Goal: Task Accomplishment & Management: Manage account settings

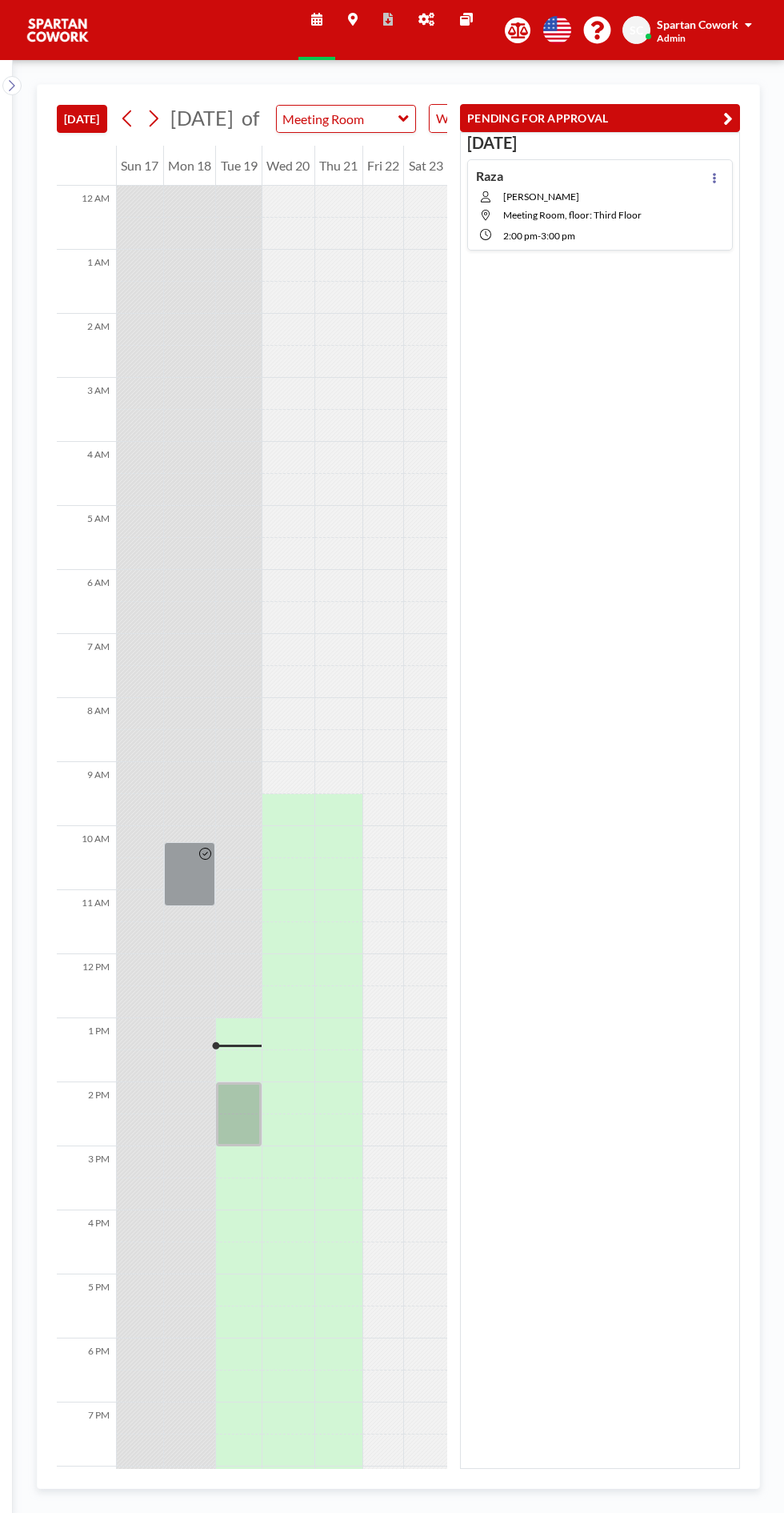
scroll to position [129, 0]
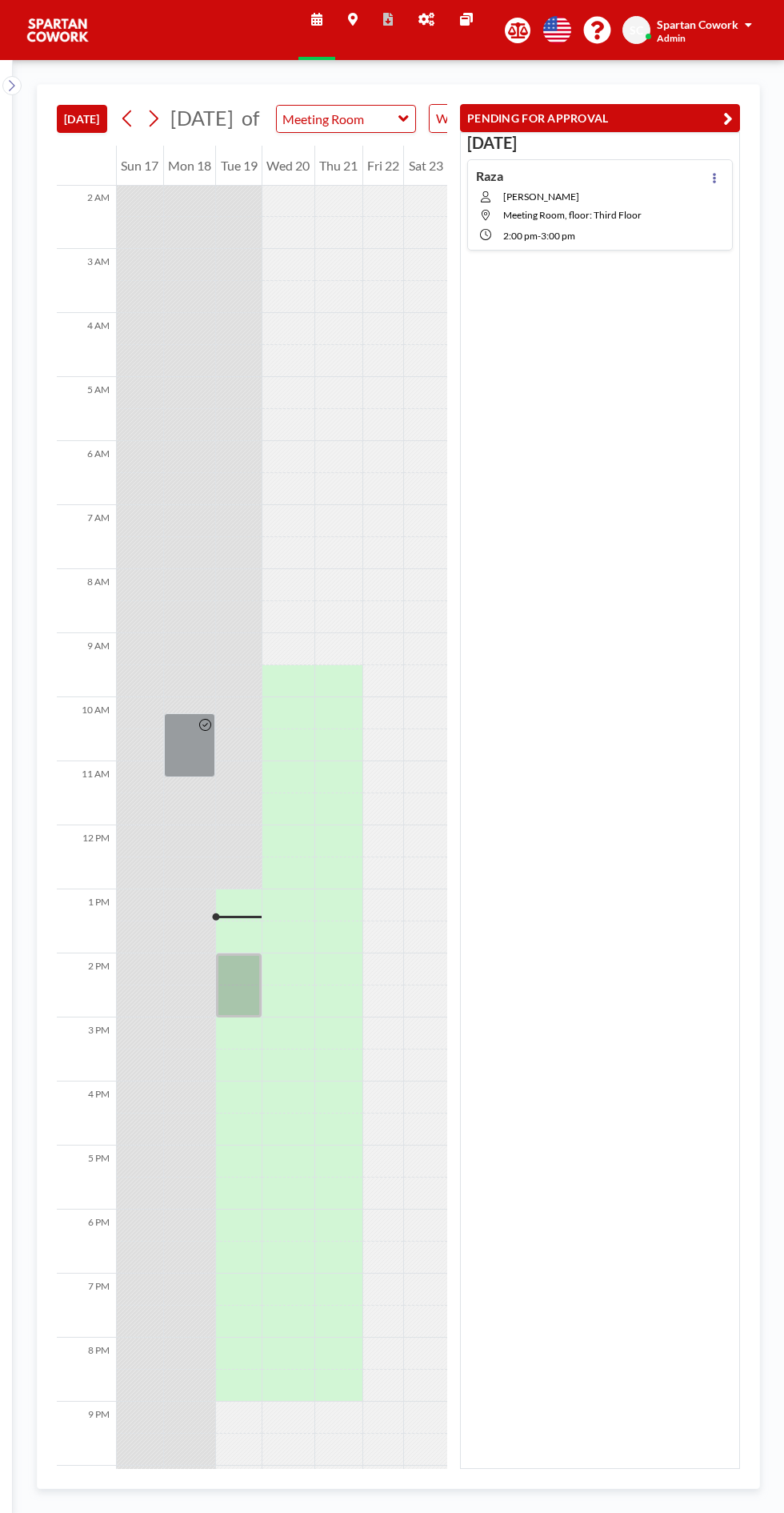
click at [714, 176] on icon at bounding box center [714, 178] width 3 height 10
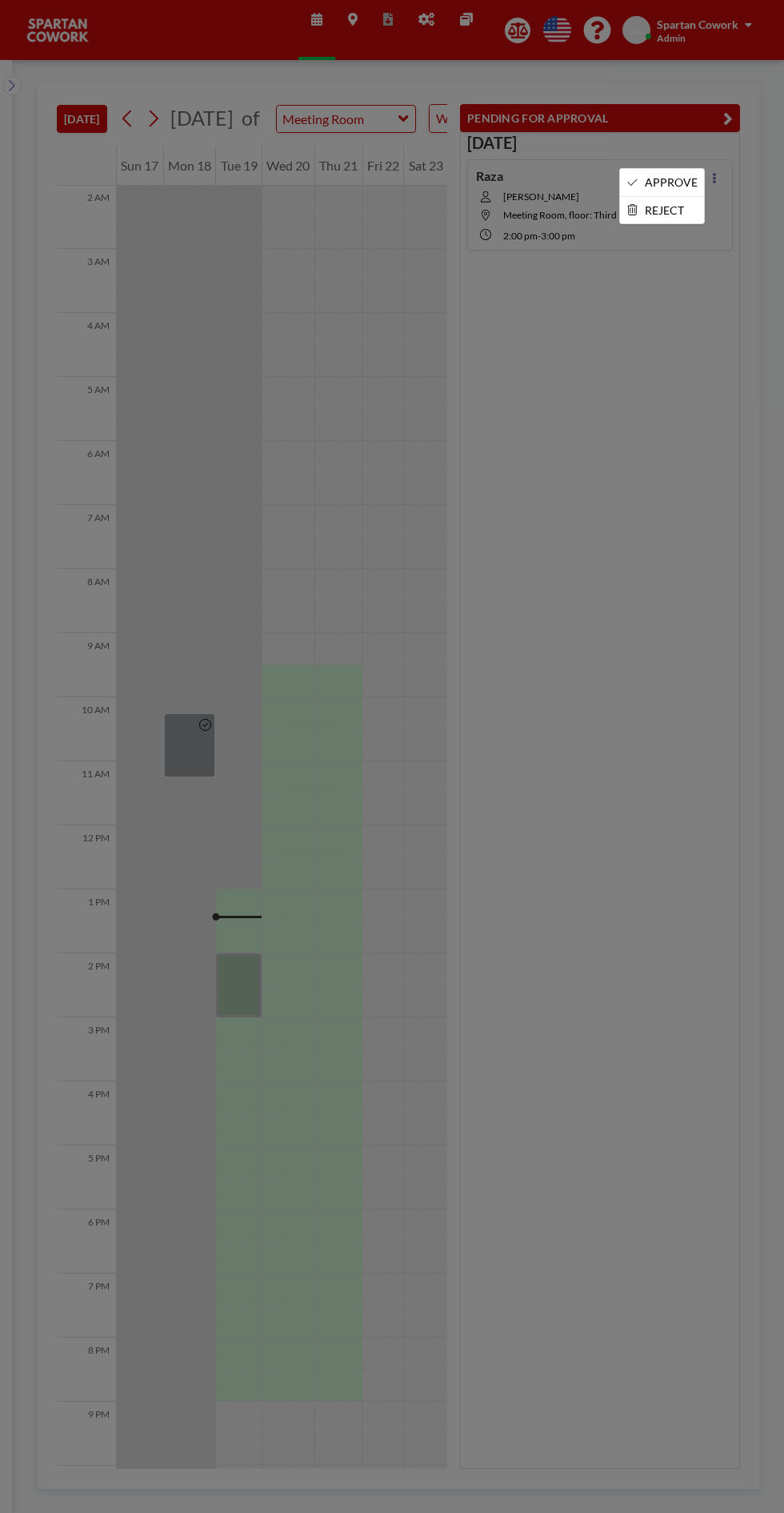
click at [662, 187] on li "APPROVE" at bounding box center [662, 182] width 84 height 27
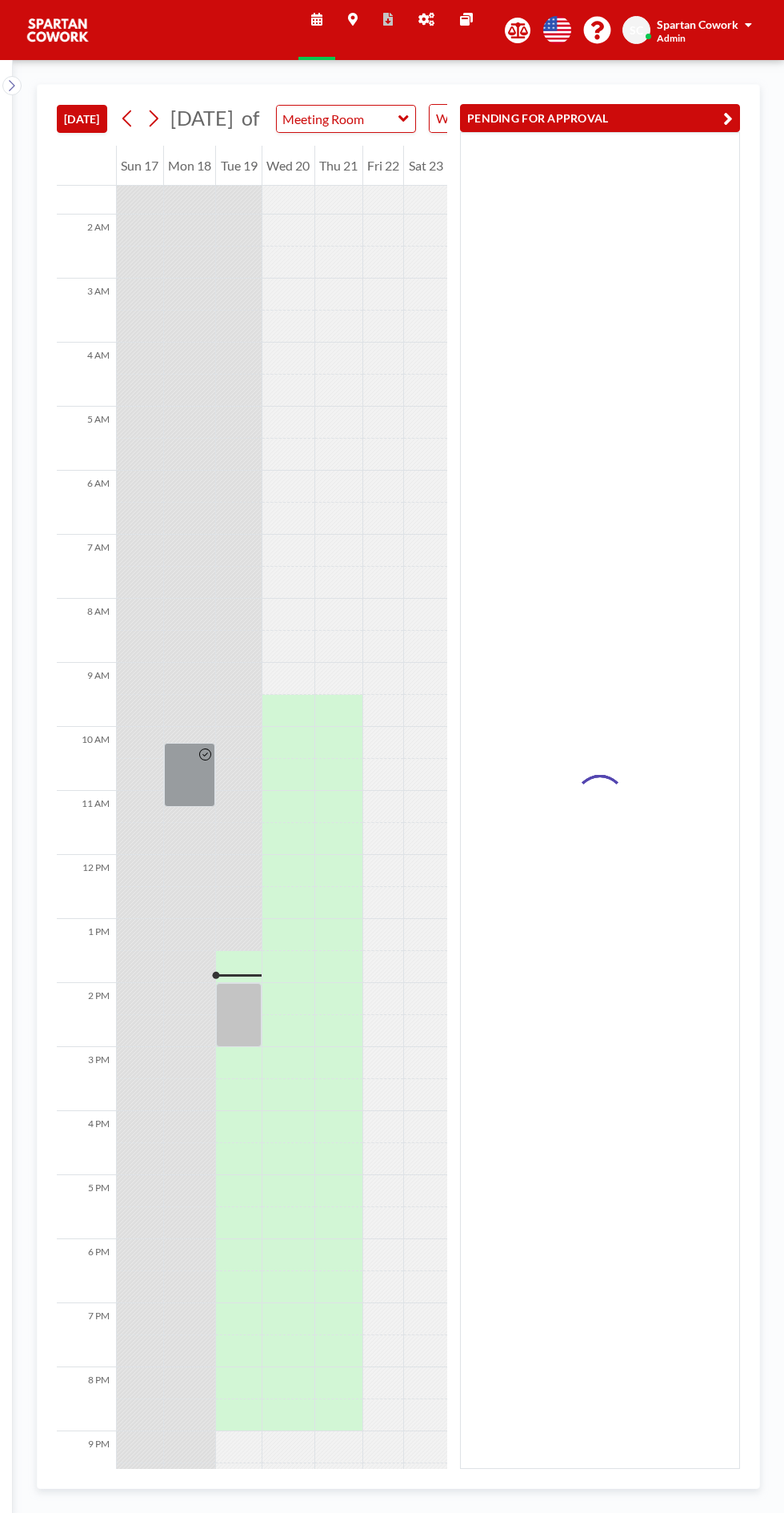
scroll to position [129, 0]
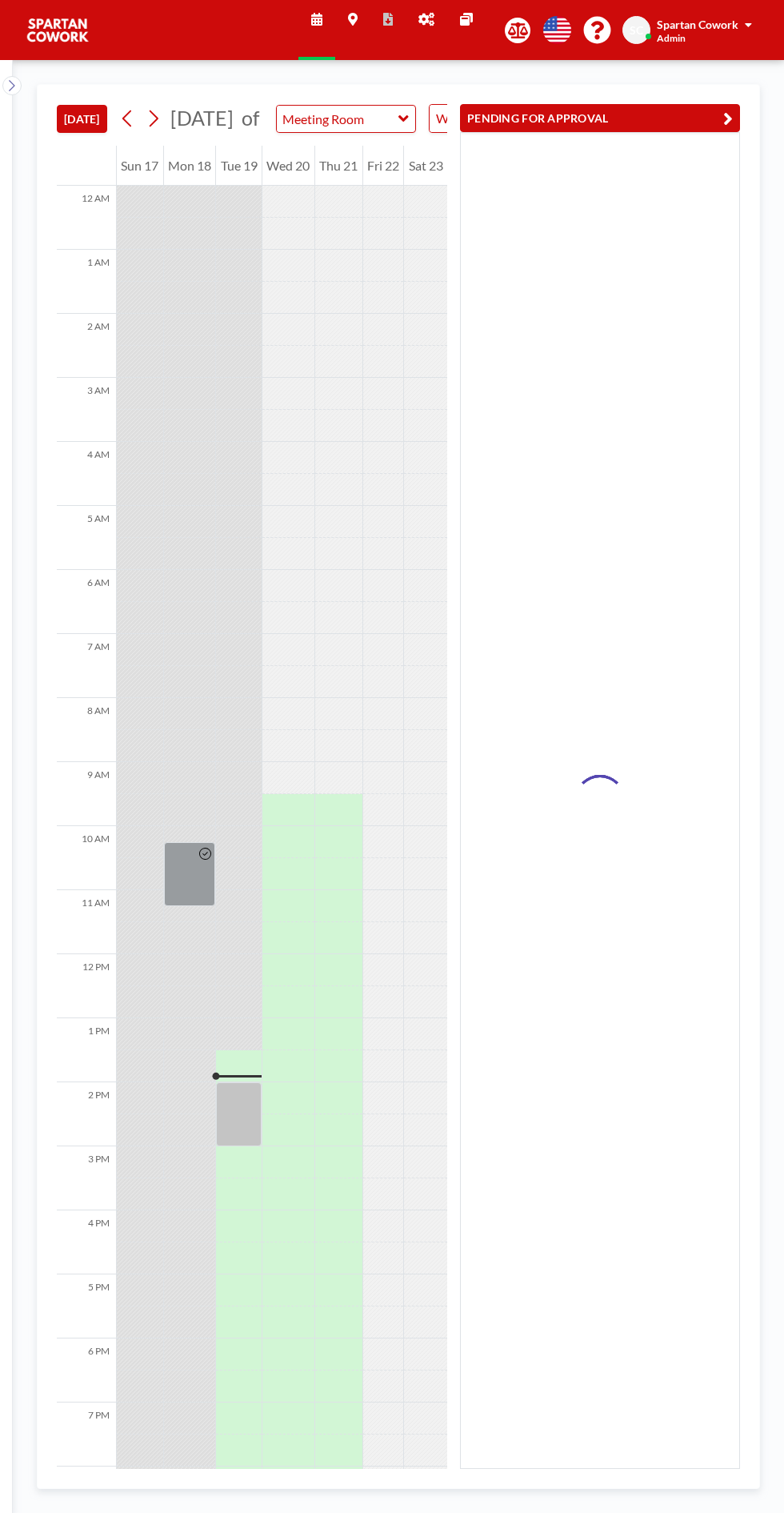
scroll to position [129, 0]
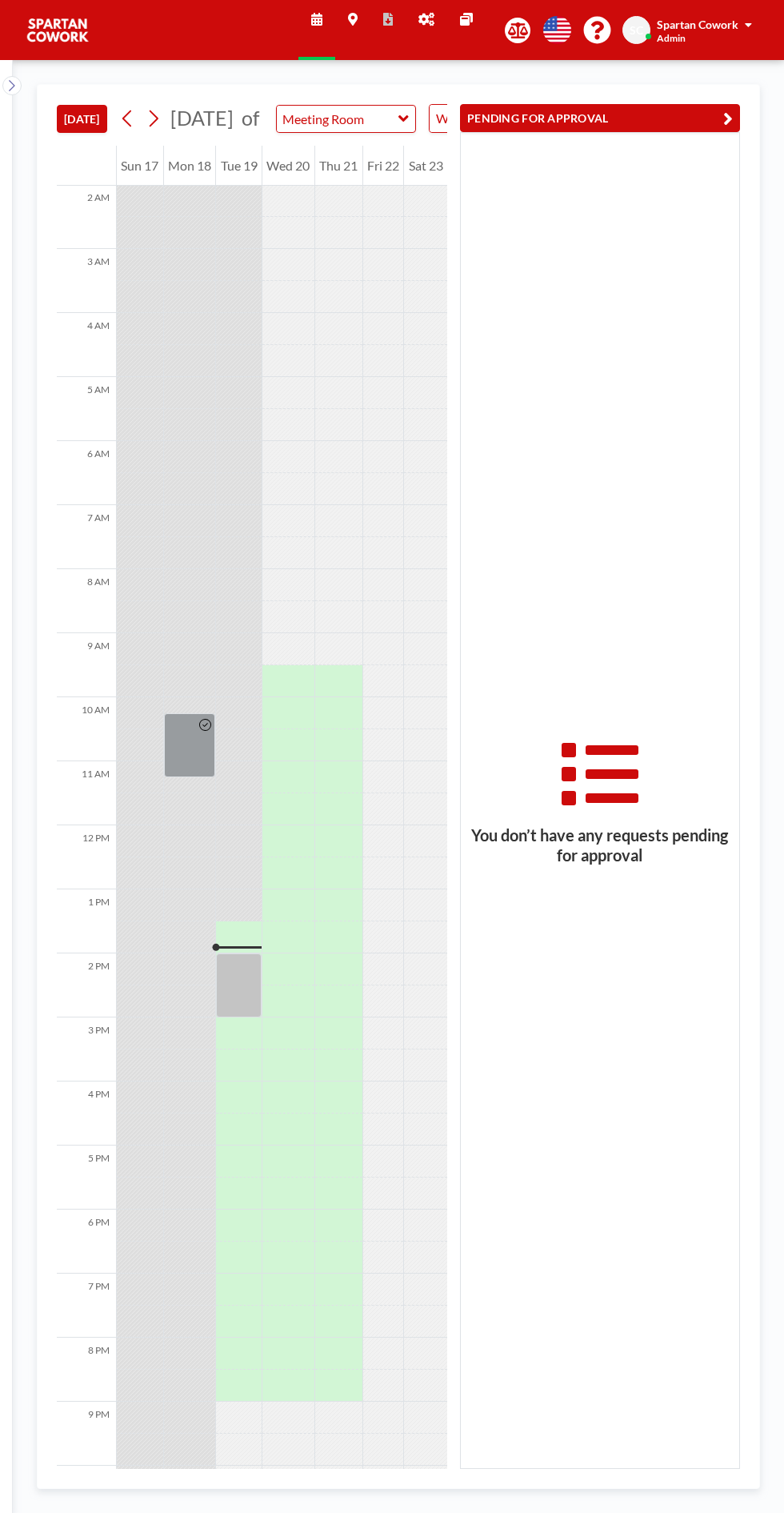
click at [206, 1018] on div at bounding box center [190, 1002] width 52 height 32
click at [228, 1016] on div at bounding box center [239, 985] width 46 height 64
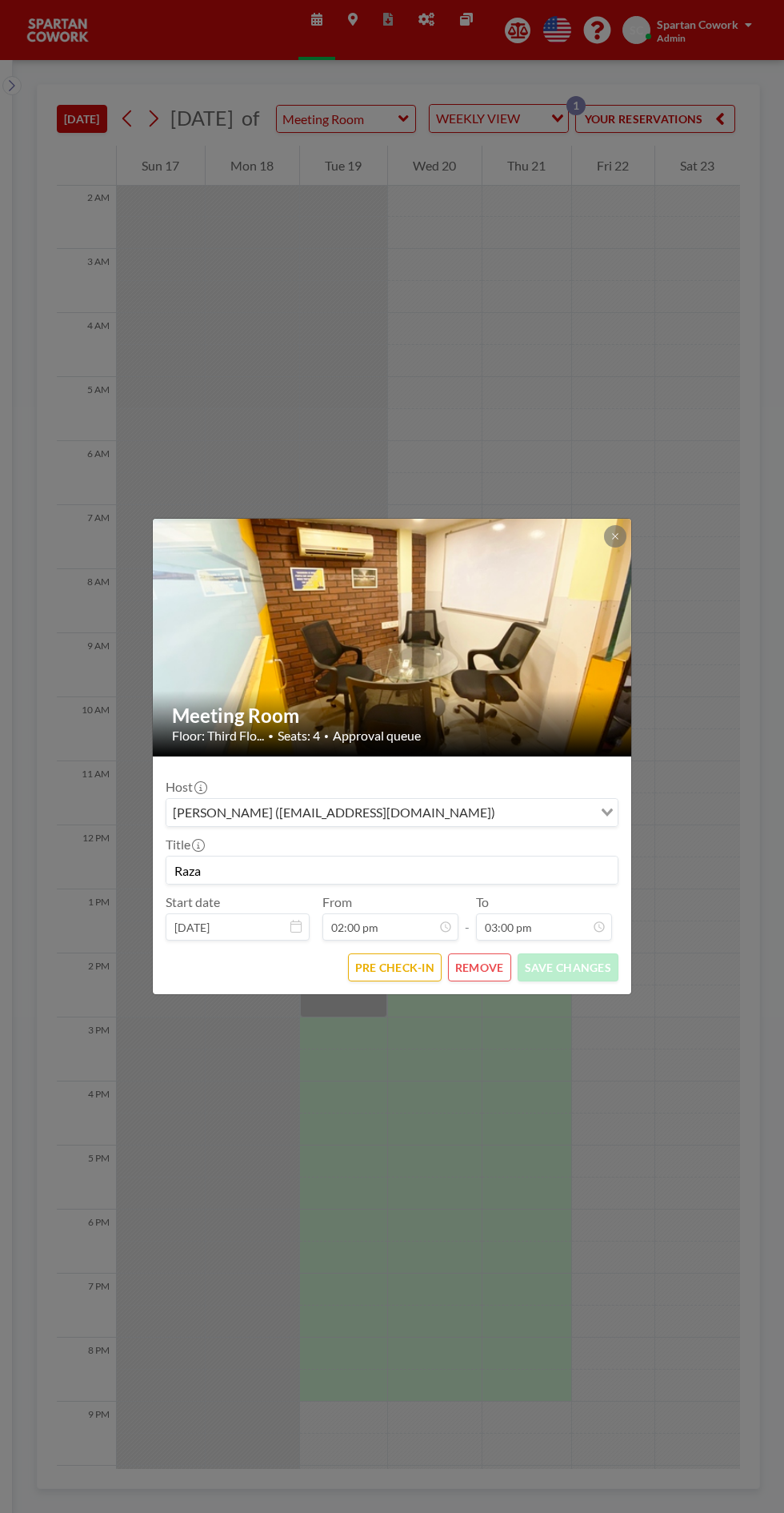
click at [614, 537] on icon at bounding box center [615, 536] width 6 height 6
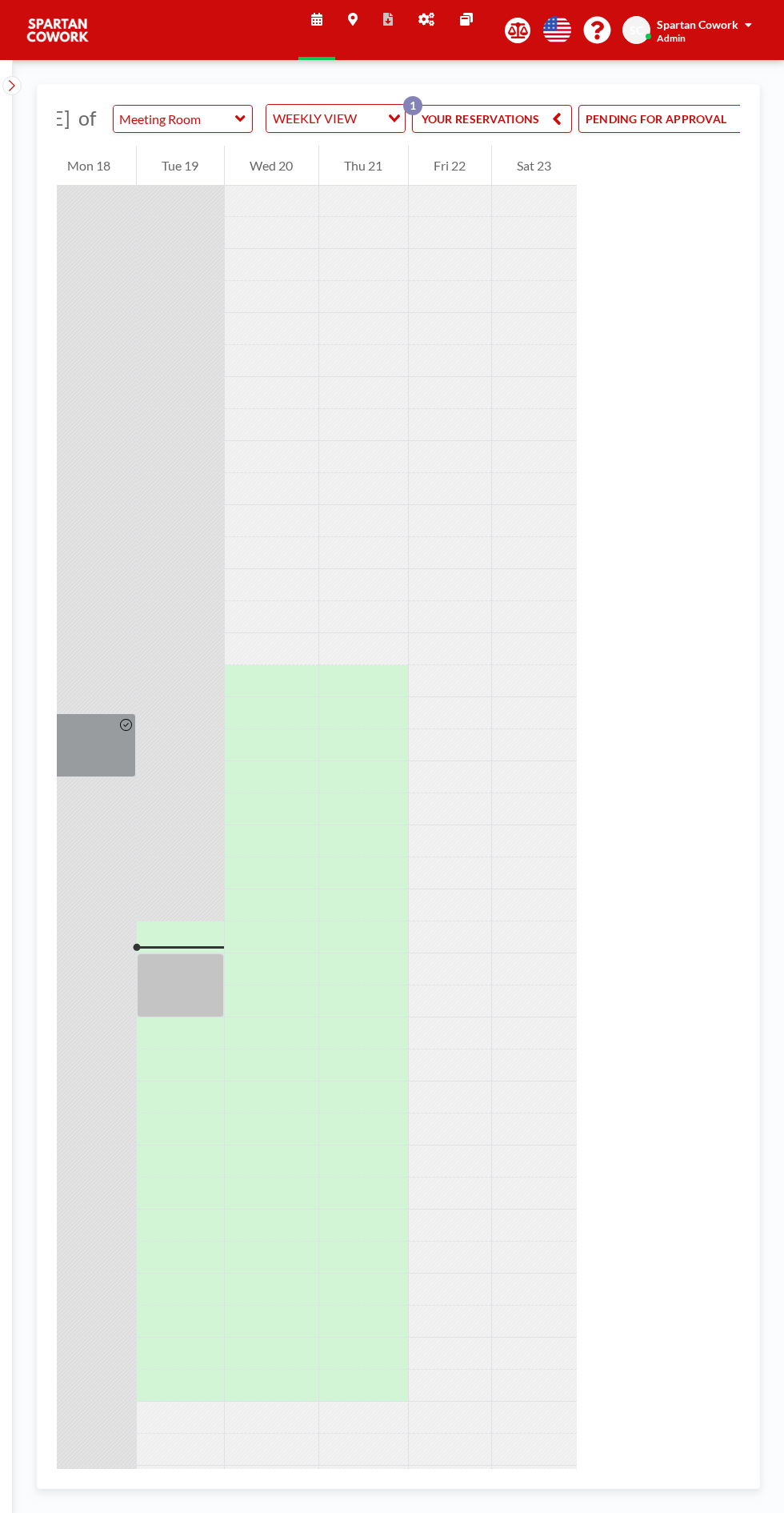
scroll to position [0, 180]
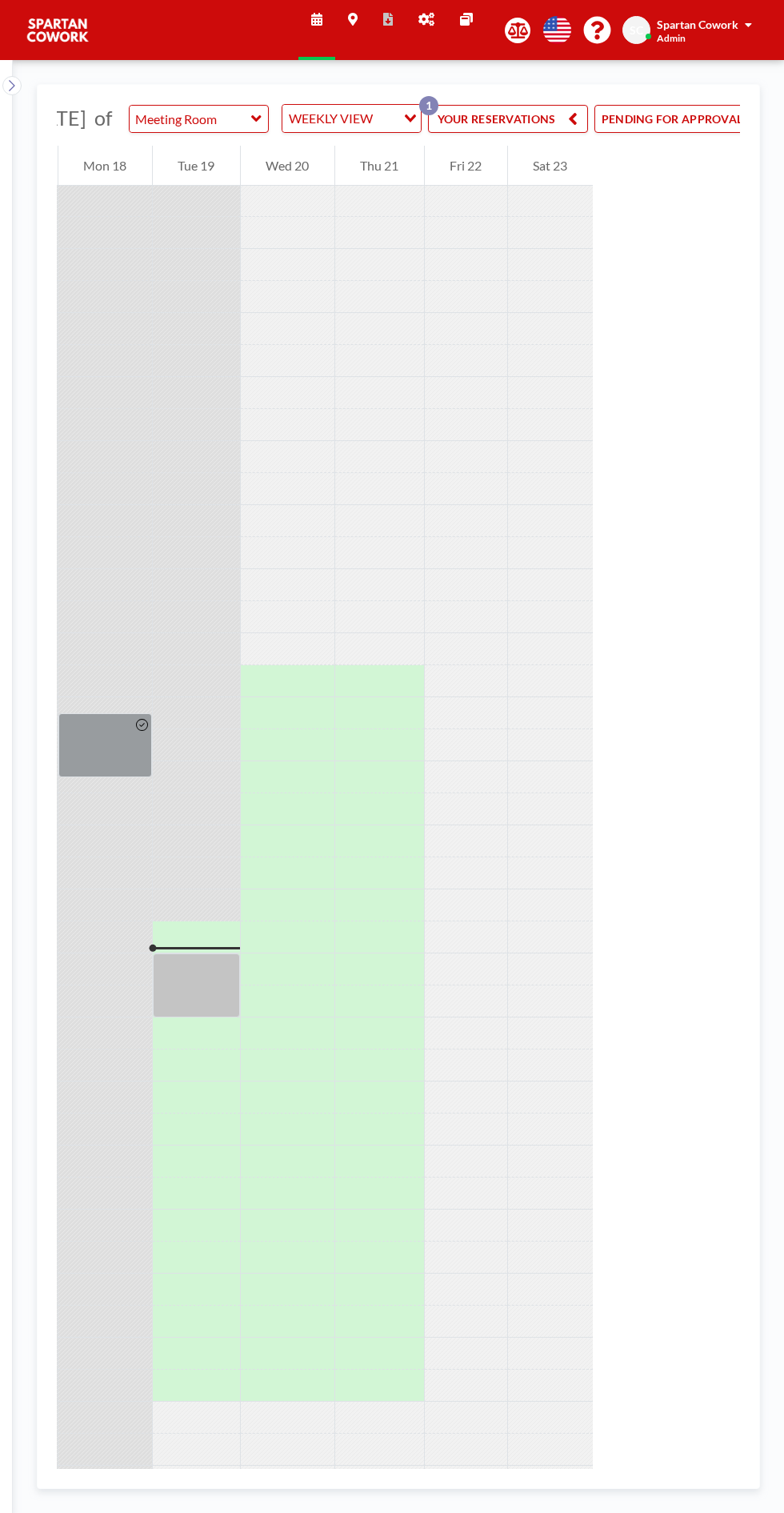
scroll to position [0, 180]
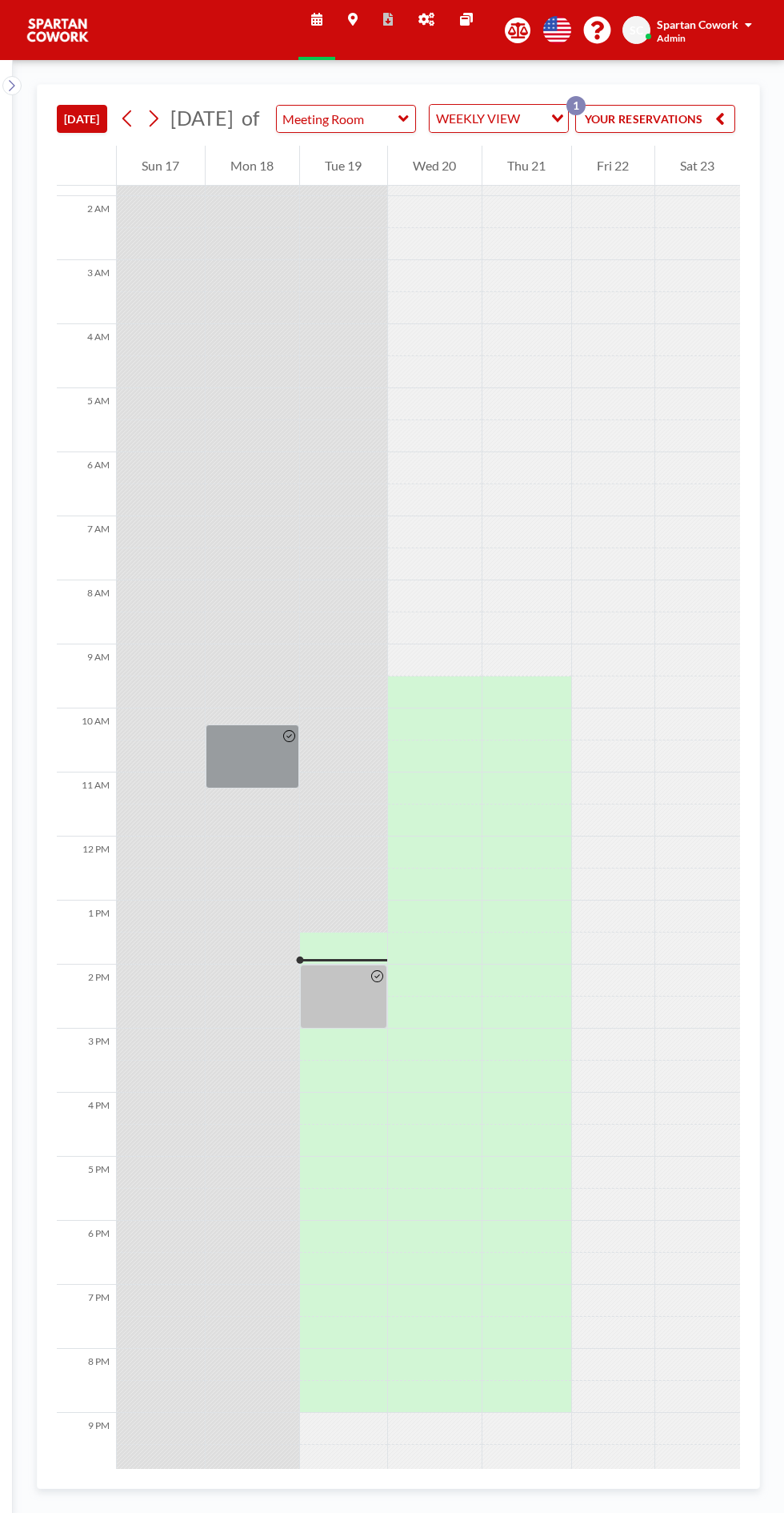
scroll to position [129, 0]
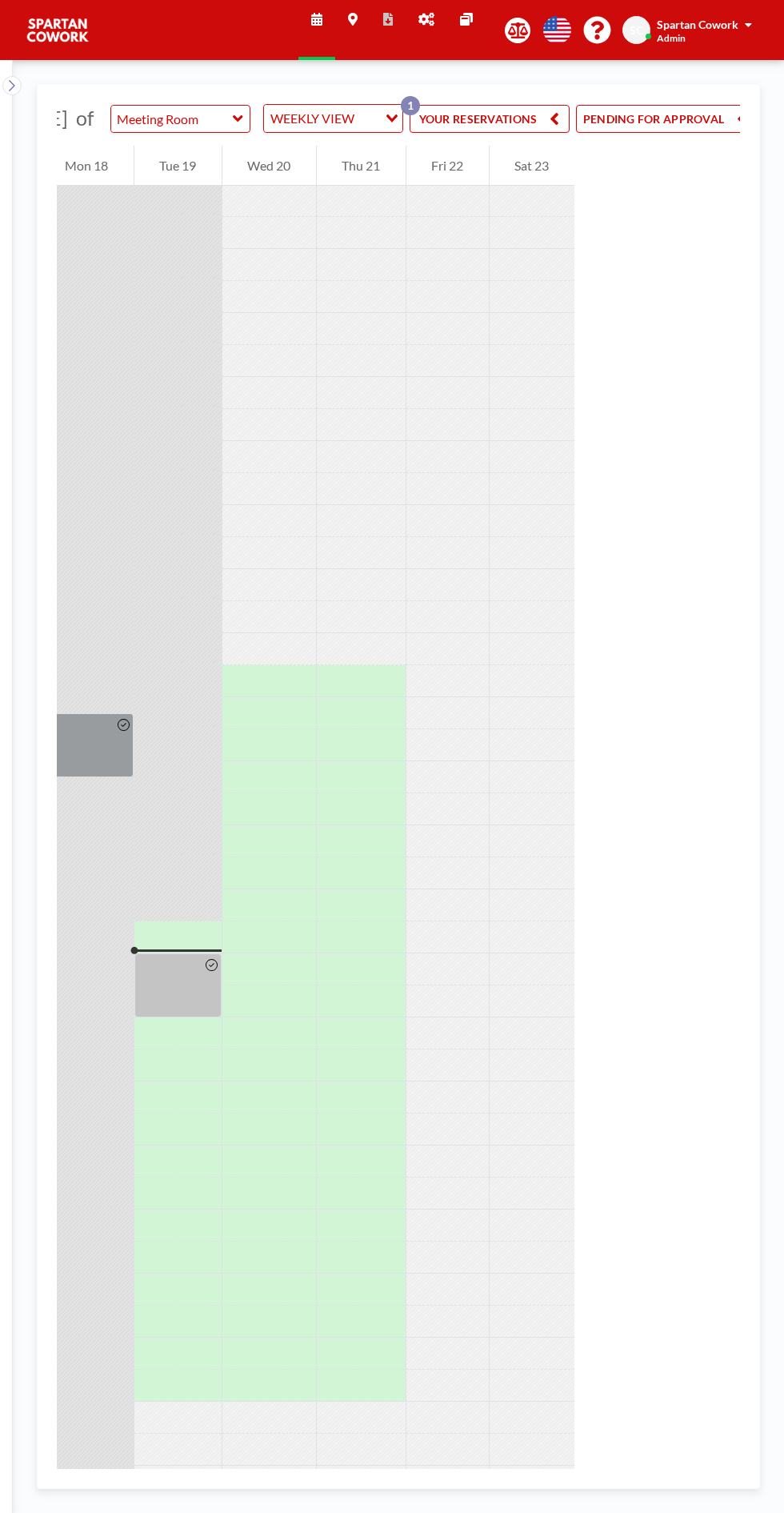
scroll to position [0, 180]
